Goal: Task Accomplishment & Management: Manage account settings

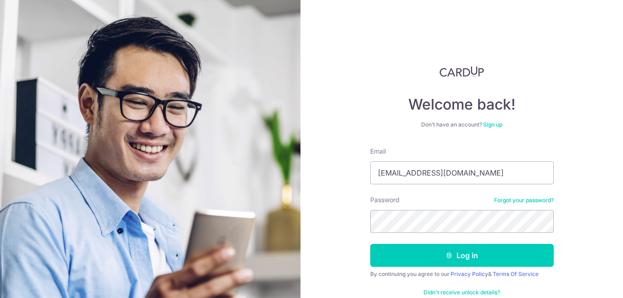
type input "[EMAIL_ADDRESS][DOMAIN_NAME]"
drag, startPoint x: 468, startPoint y: 256, endPoint x: 426, endPoint y: 235, distance: 46.8
click at [468, 256] on button "Log in" at bounding box center [462, 255] width 184 height 23
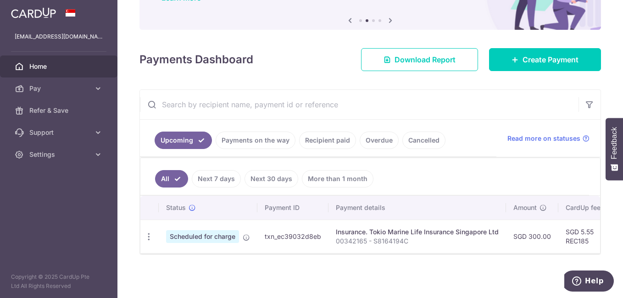
click at [331, 137] on link "Recipient paid" at bounding box center [327, 140] width 57 height 17
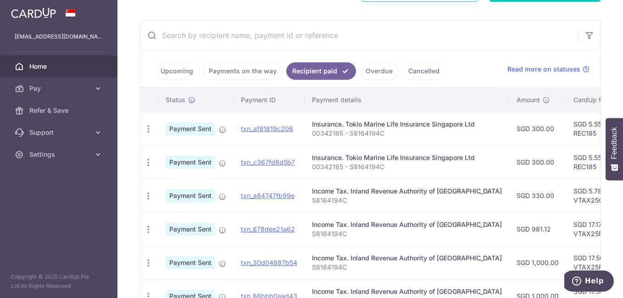
scroll to position [203, 0]
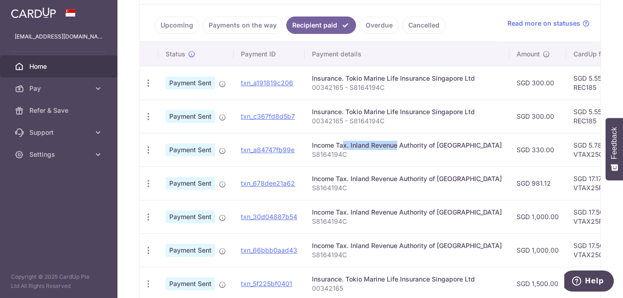
drag, startPoint x: 367, startPoint y: 149, endPoint x: 309, endPoint y: 148, distance: 57.8
click at [309, 148] on td "Income Tax. Inland Revenue Authority of [GEOGRAPHIC_DATA] S8164194C" at bounding box center [407, 149] width 205 height 33
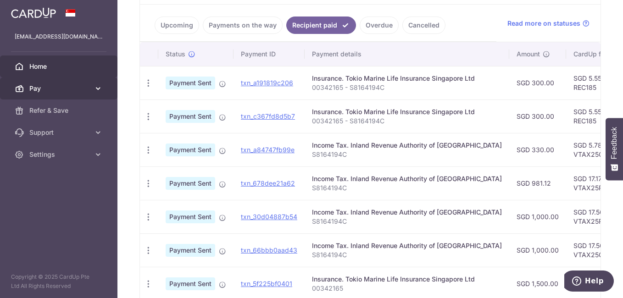
click at [72, 91] on span "Pay" at bounding box center [59, 88] width 61 height 9
click at [146, 149] on icon "button" at bounding box center [149, 150] width 10 height 10
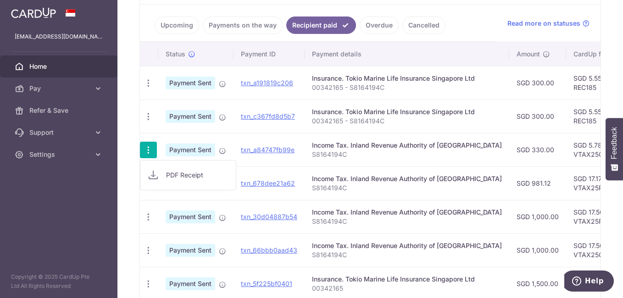
click at [183, 175] on span "PDF Receipt" at bounding box center [197, 175] width 62 height 9
